Goal: Information Seeking & Learning: Learn about a topic

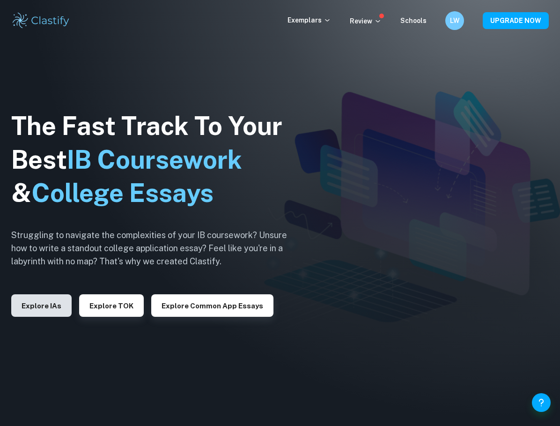
click at [47, 309] on button "Explore IAs" at bounding box center [41, 305] width 60 height 22
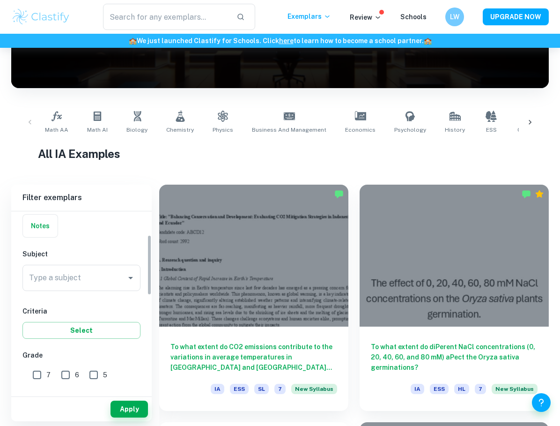
scroll to position [128, 0]
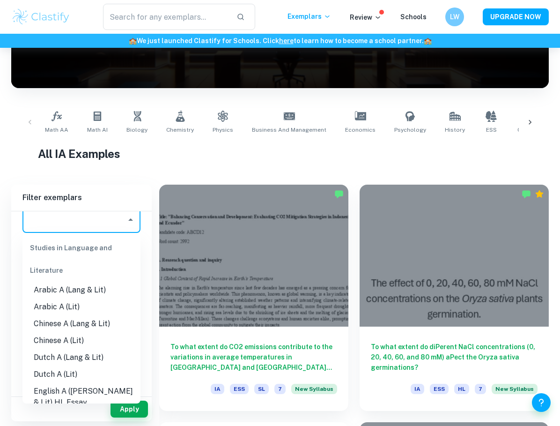
click at [66, 225] on input "Type a subject" at bounding box center [75, 220] width 96 height 18
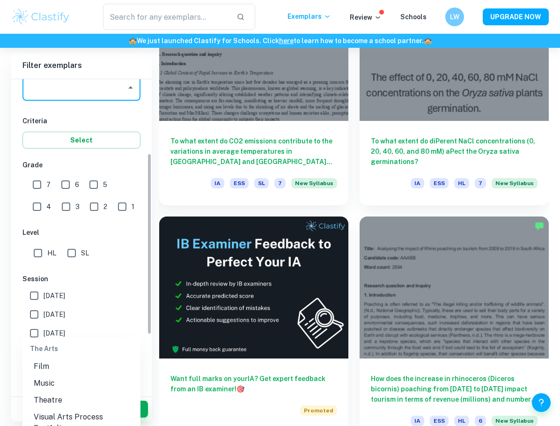
scroll to position [850, 0]
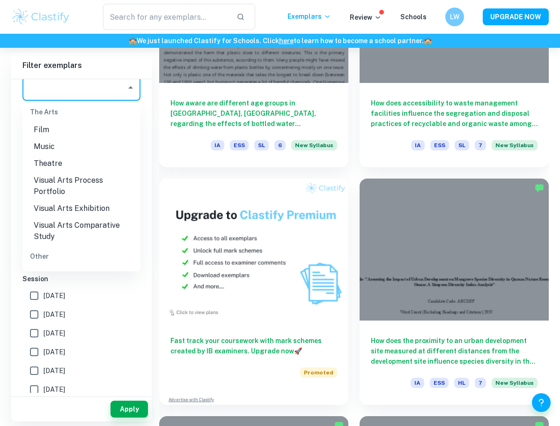
click at [62, 267] on li "ESS" at bounding box center [81, 275] width 118 height 17
type input "ESS"
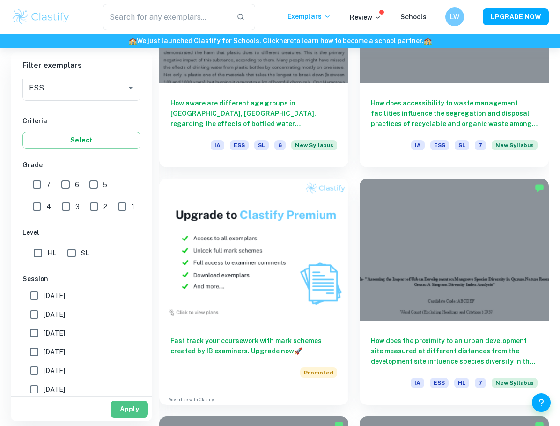
click at [129, 407] on button "Apply" at bounding box center [129, 409] width 37 height 17
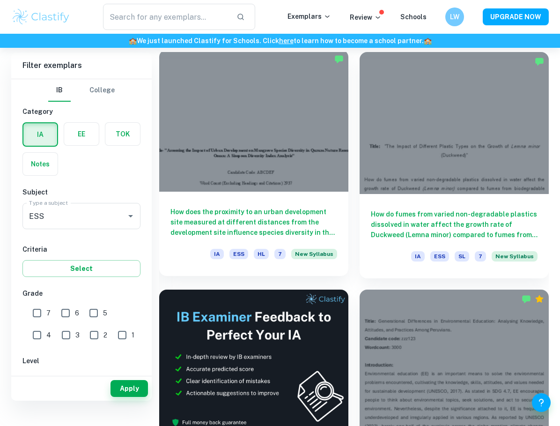
scroll to position [304, 0]
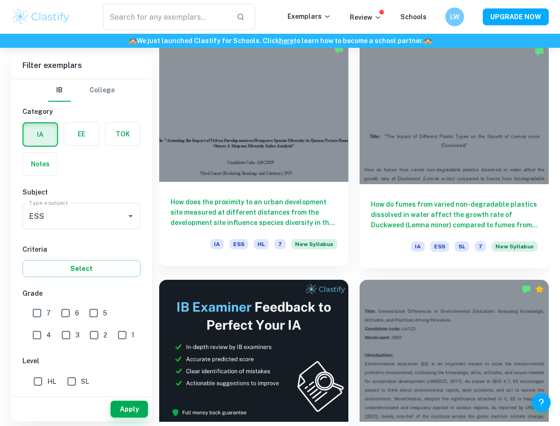
click at [274, 134] on div at bounding box center [253, 111] width 189 height 142
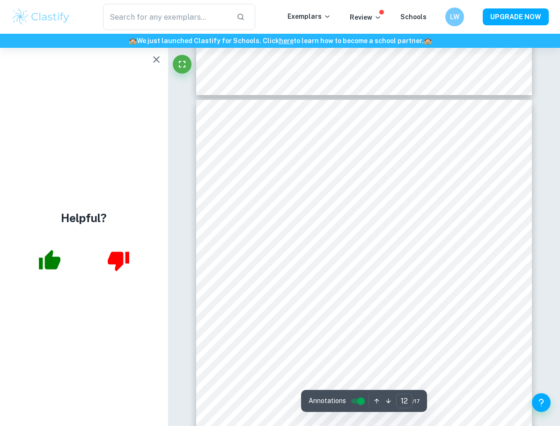
scroll to position [4957, 0]
click at [452, 396] on div "Correct Criterion E Comment Unlock access to all examiner comments with Clastif…" at bounding box center [393, 431] width 155 height 121
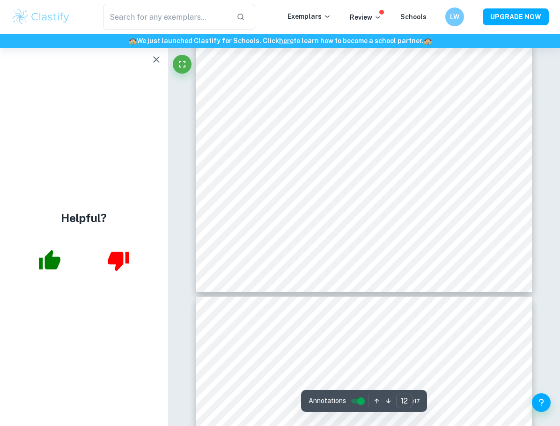
scroll to position [5203, 0]
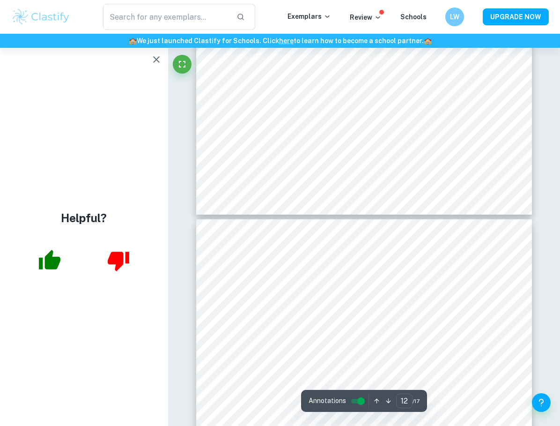
type input "13"
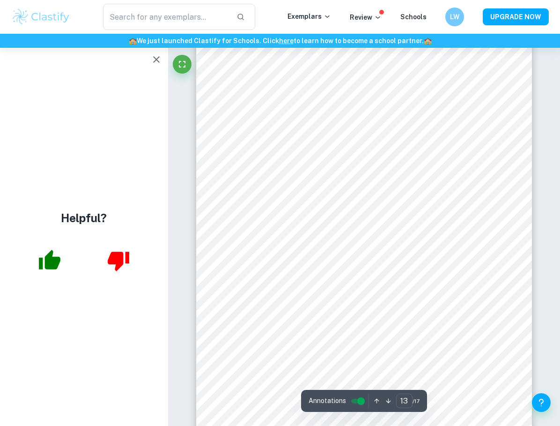
scroll to position [5471, 0]
